Goal: Entertainment & Leisure: Consume media (video, audio)

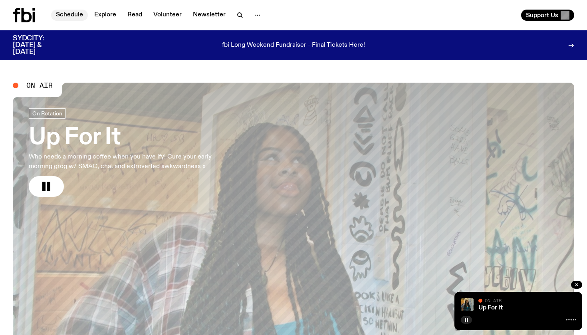
click at [72, 18] on link "Schedule" at bounding box center [69, 15] width 37 height 11
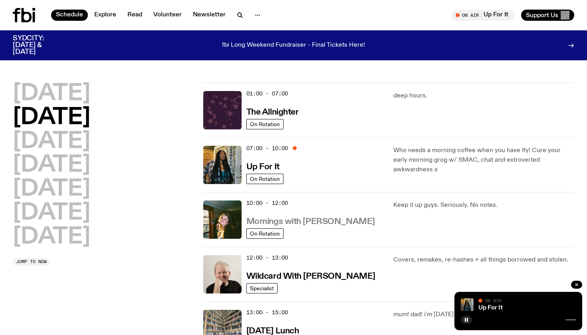
click at [312, 220] on h3 "Mornings with [PERSON_NAME]" at bounding box center [311, 222] width 129 height 8
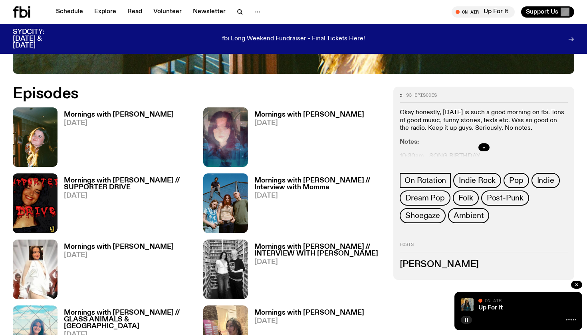
scroll to position [399, 0]
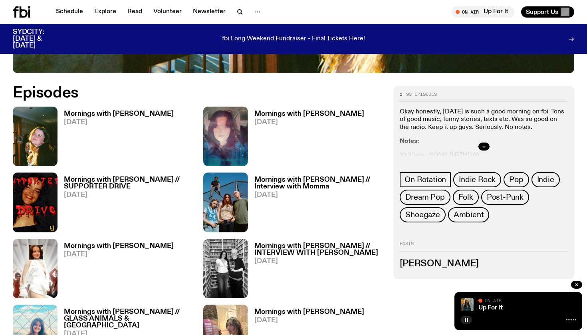
click at [486, 144] on icon "button" at bounding box center [484, 146] width 5 height 5
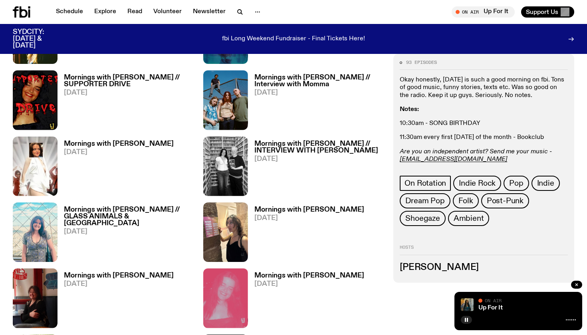
scroll to position [504, 0]
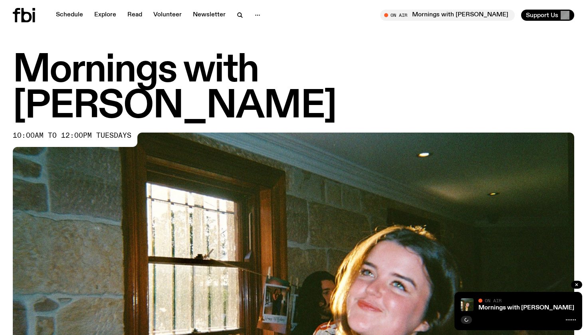
click at [571, 321] on icon at bounding box center [571, 320] width 10 height 6
click at [546, 311] on link "Mornings with [PERSON_NAME]" at bounding box center [527, 308] width 96 height 6
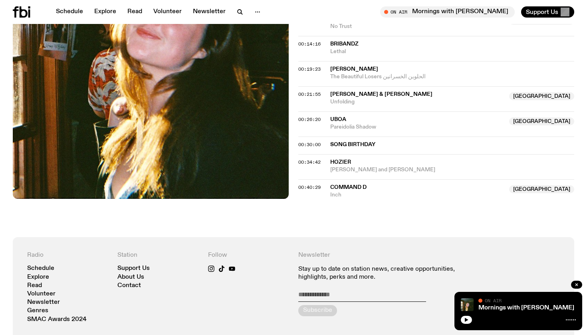
scroll to position [380, 0]
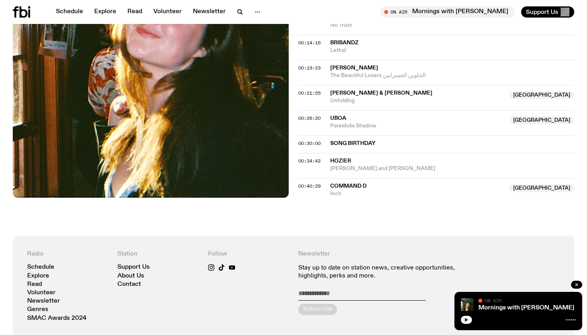
click at [467, 320] on icon "button" at bounding box center [467, 320] width 4 height 4
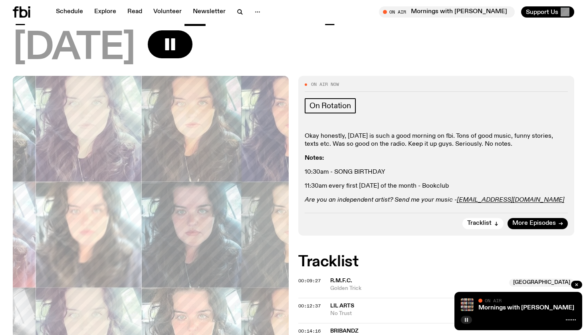
scroll to position [155, 0]
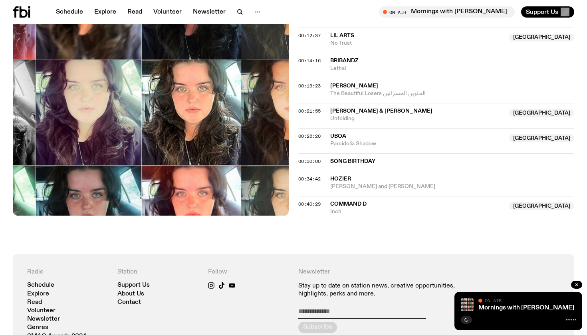
scroll to position [434, 0]
click at [467, 321] on icon "button" at bounding box center [466, 320] width 5 height 5
